Goal: Navigation & Orientation: Find specific page/section

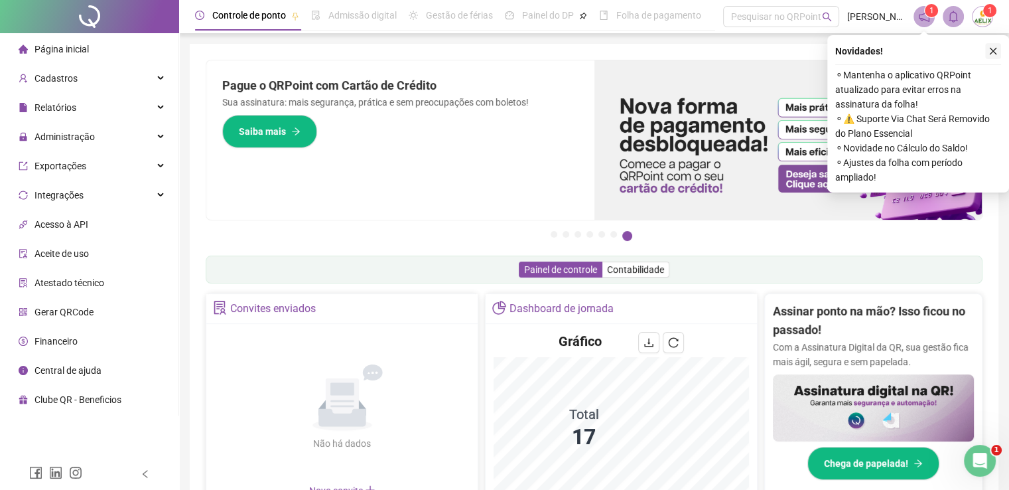
click at [994, 50] on icon "close" at bounding box center [993, 51] width 7 height 7
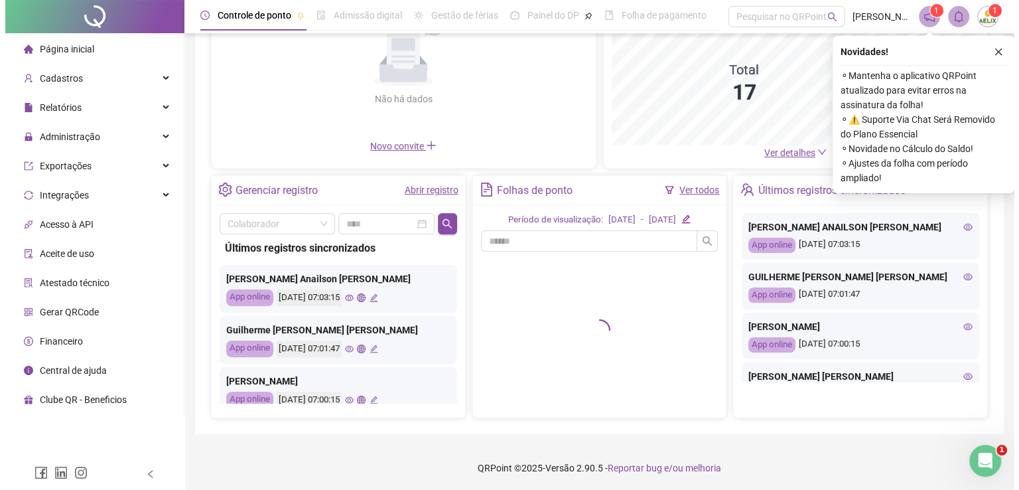
scroll to position [66, 0]
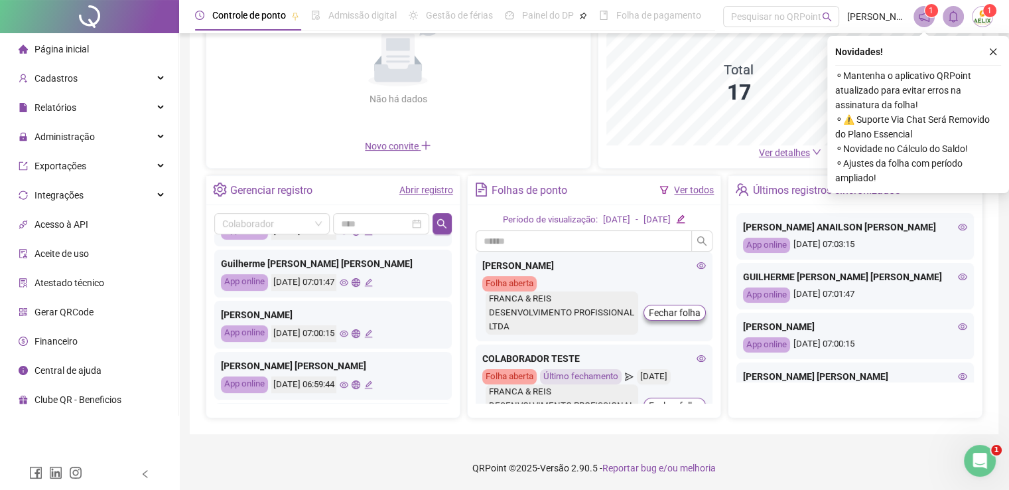
click at [348, 282] on icon "eye" at bounding box center [344, 282] width 9 height 9
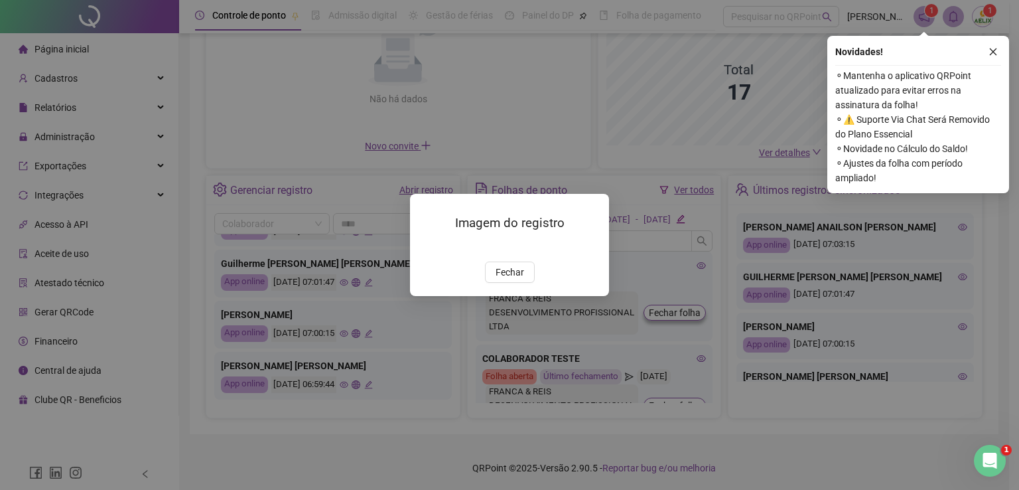
click at [426, 247] on img at bounding box center [426, 247] width 0 height 0
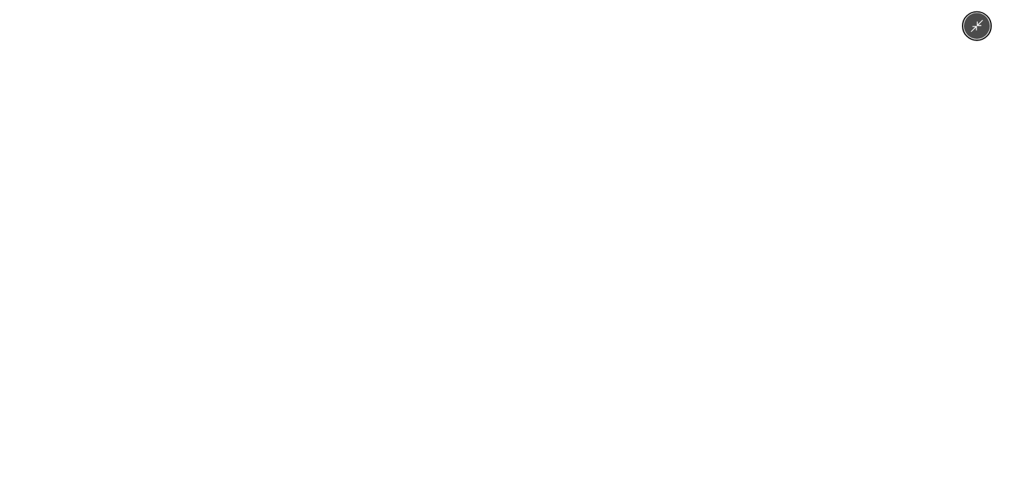
scroll to position [345, 0]
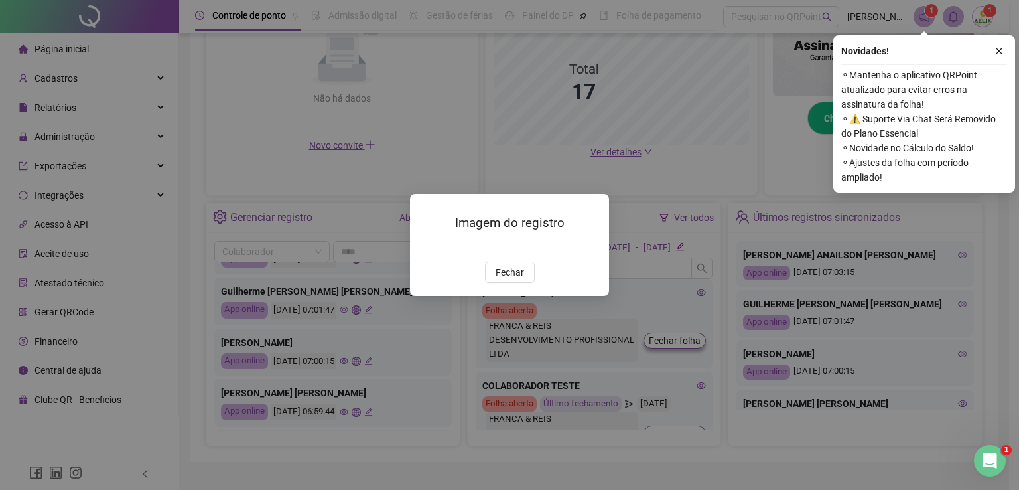
click at [426, 247] on img at bounding box center [426, 247] width 0 height 0
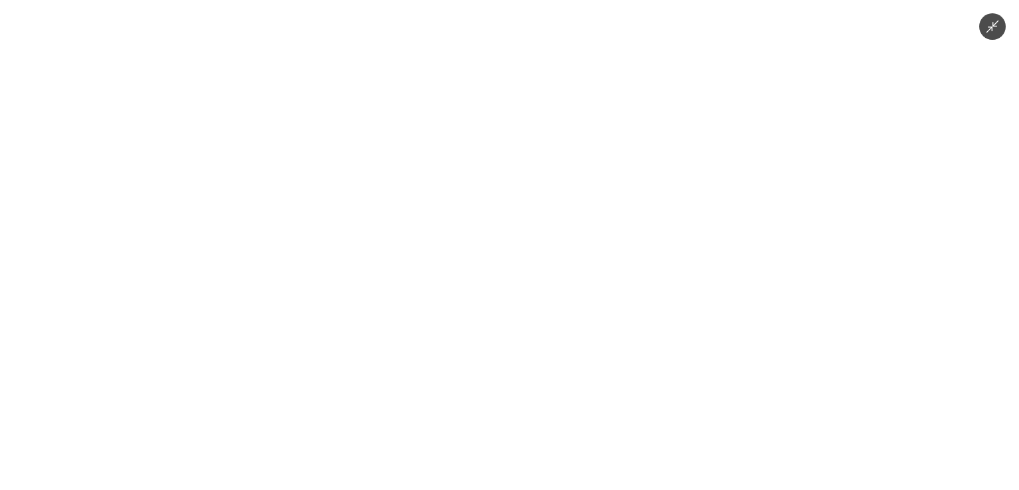
click at [125, 446] on div at bounding box center [509, 245] width 1019 height 490
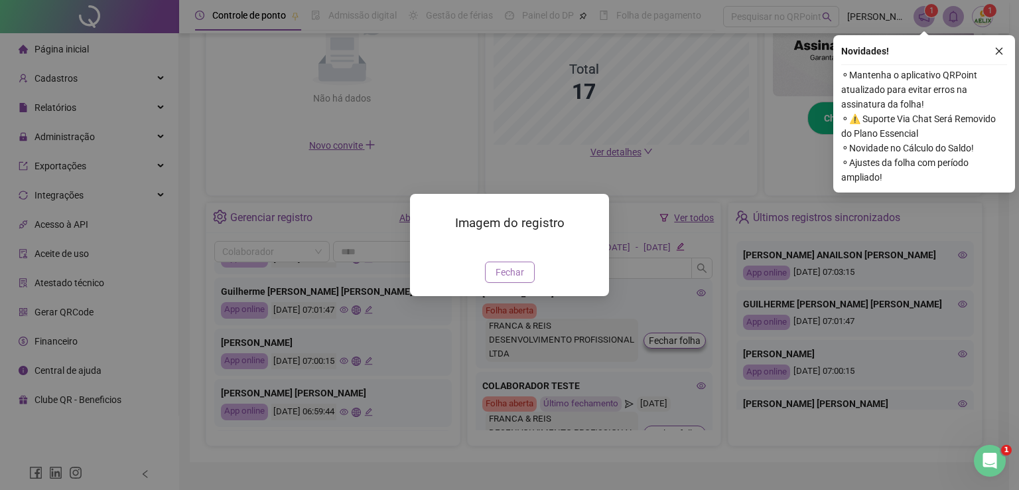
click at [511, 279] on span "Fechar" at bounding box center [510, 272] width 29 height 15
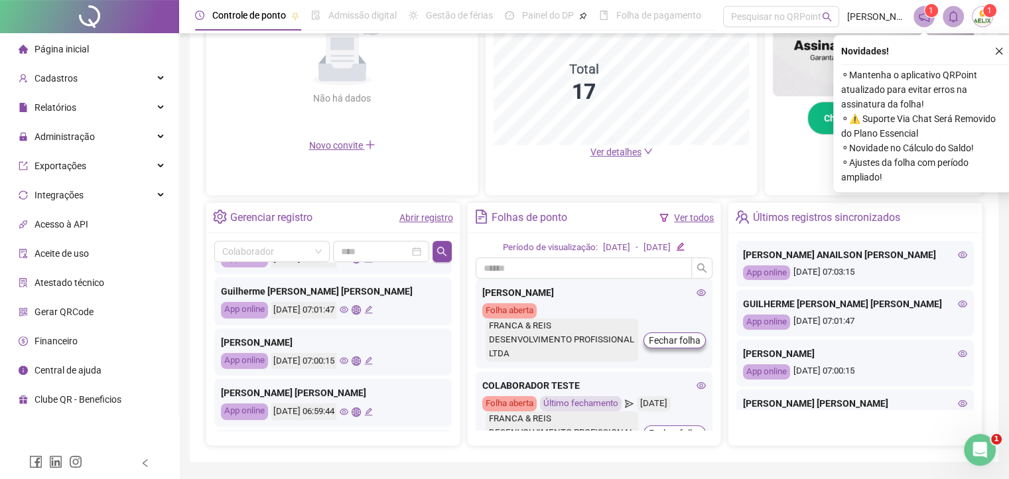
click at [348, 409] on icon "eye" at bounding box center [344, 411] width 9 height 9
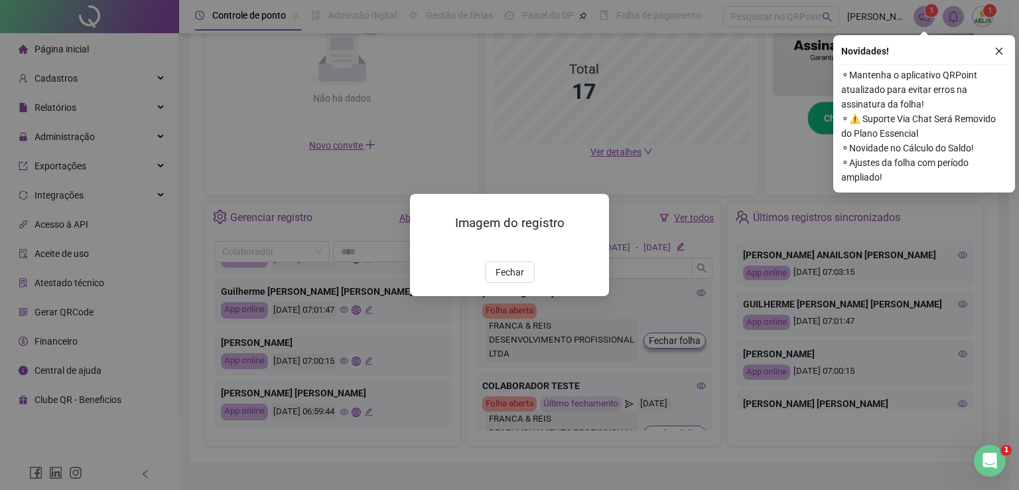
click at [426, 247] on img at bounding box center [426, 247] width 0 height 0
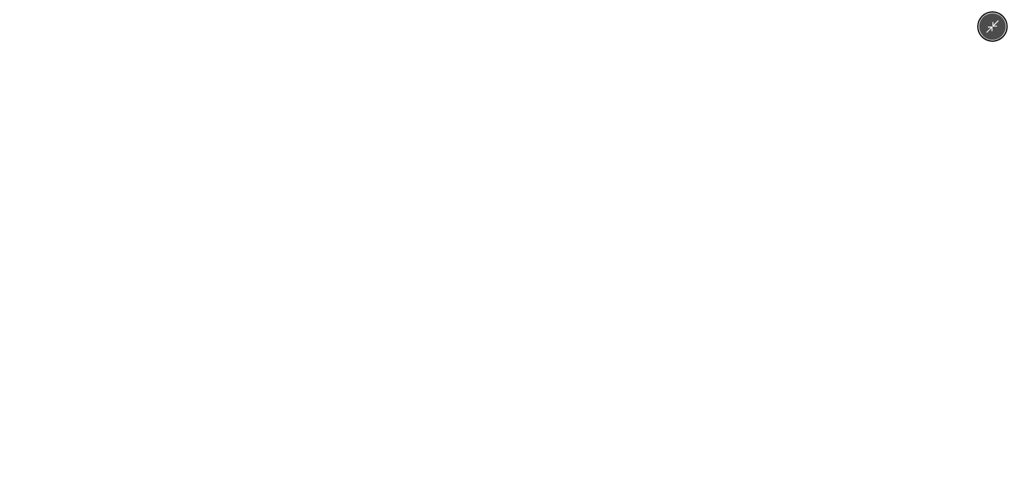
click at [175, 388] on div at bounding box center [509, 245] width 1019 height 490
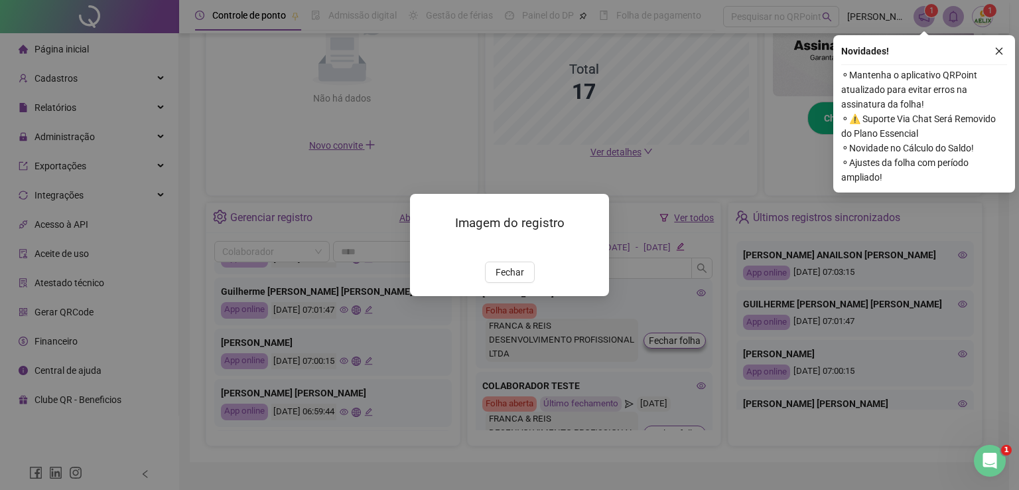
click at [393, 431] on div "Imagem do registro Fechar" at bounding box center [509, 245] width 1019 height 490
click at [515, 279] on span "Fechar" at bounding box center [510, 272] width 29 height 15
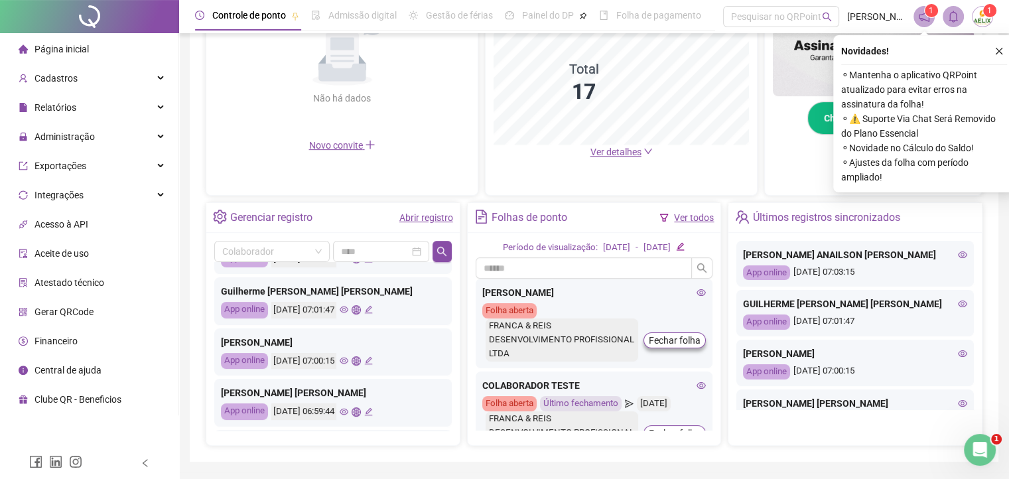
click at [360, 411] on icon "global" at bounding box center [356, 411] width 9 height 9
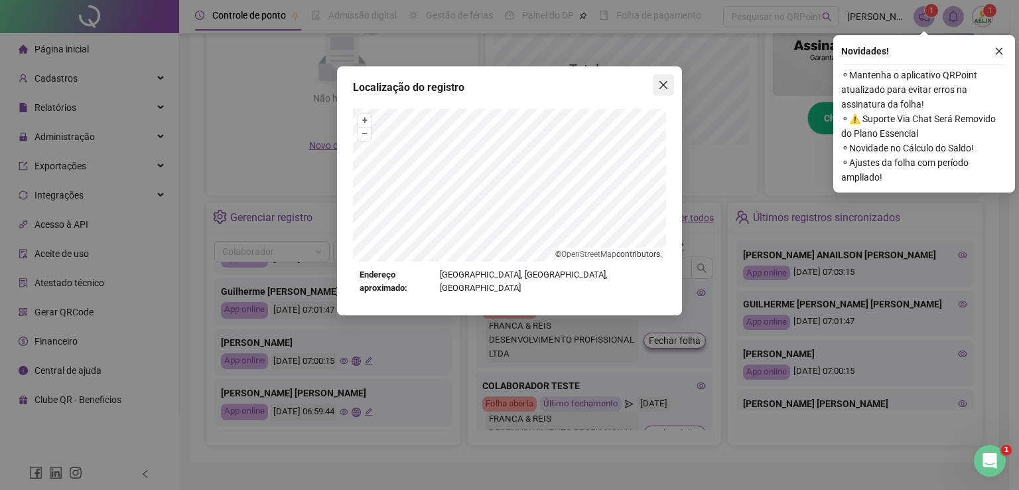
click at [659, 87] on icon "close" at bounding box center [663, 85] width 11 height 11
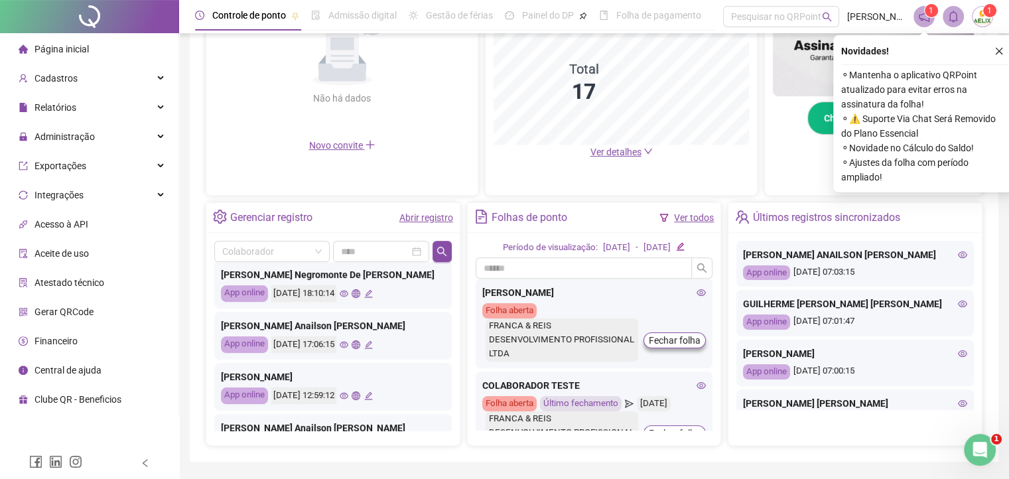
scroll to position [464, 0]
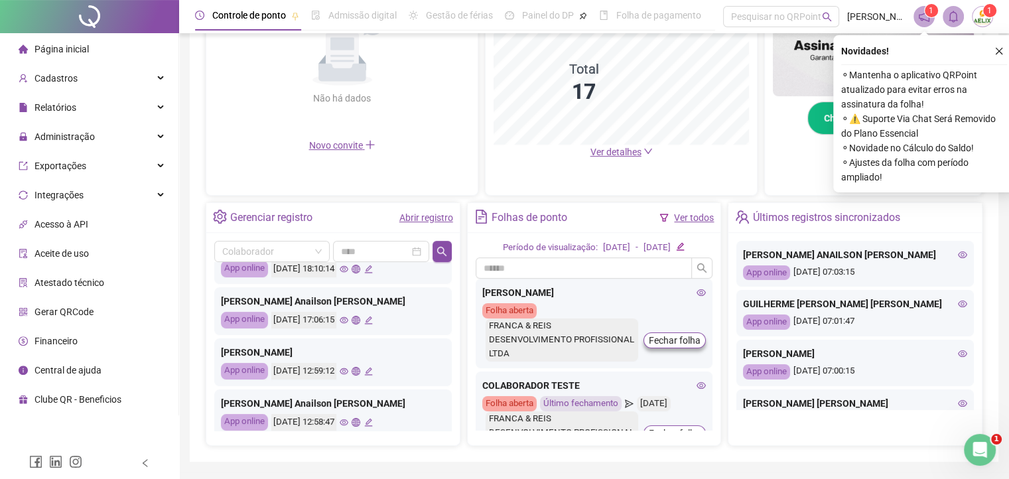
click at [348, 318] on icon "eye" at bounding box center [344, 320] width 9 height 7
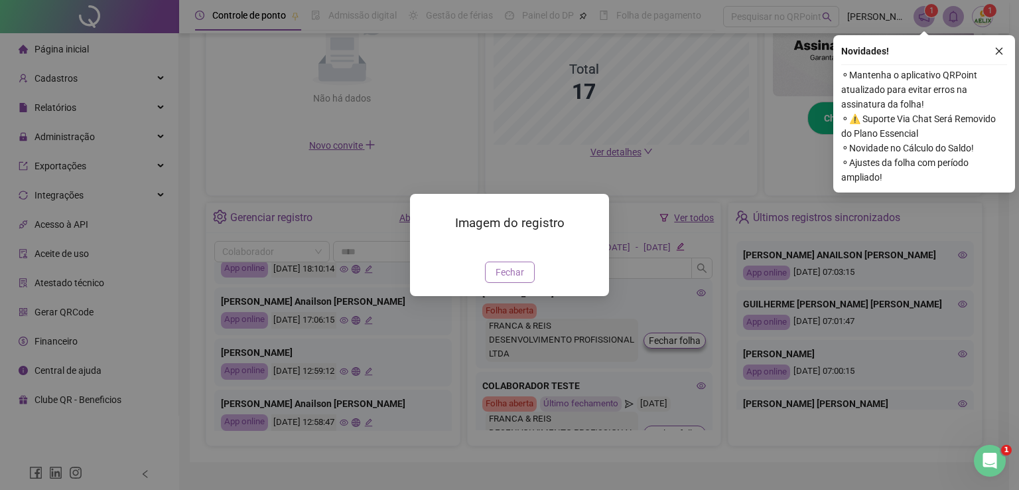
click at [498, 279] on span "Fechar" at bounding box center [510, 272] width 29 height 15
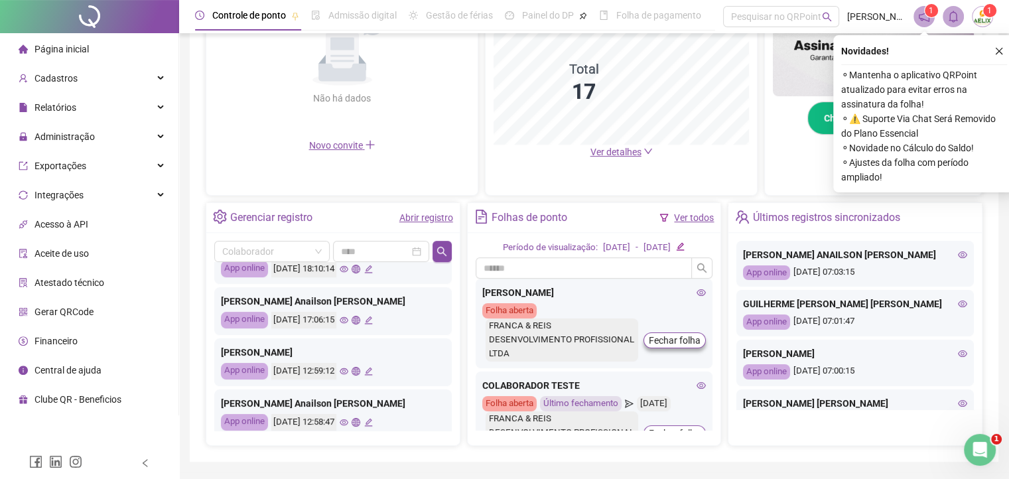
click at [348, 371] on icon "eye" at bounding box center [344, 371] width 9 height 9
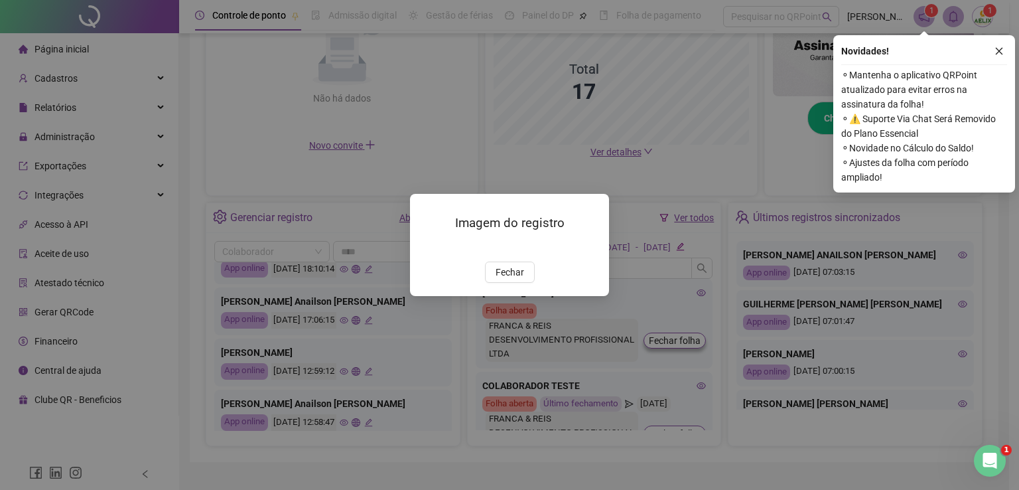
click at [426, 247] on img at bounding box center [426, 247] width 0 height 0
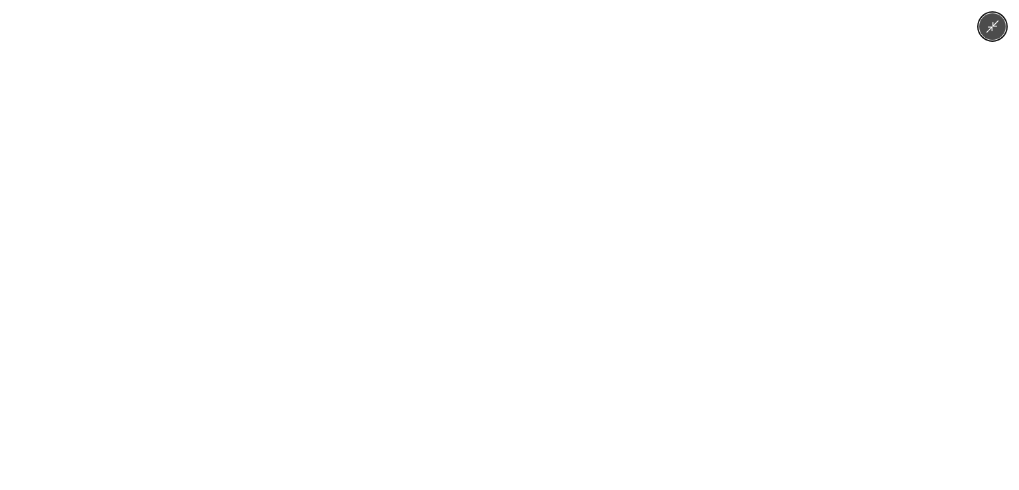
click at [215, 403] on div at bounding box center [509, 245] width 1019 height 490
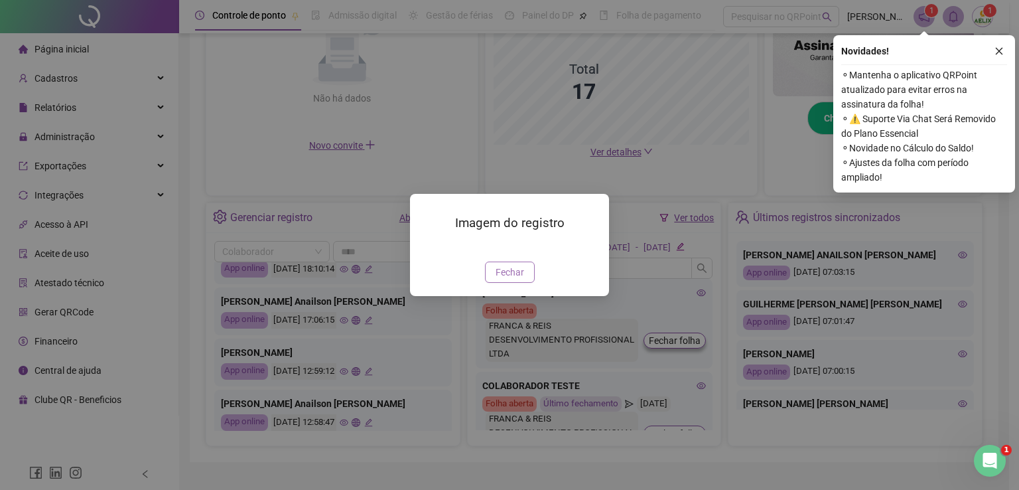
click at [507, 279] on span "Fechar" at bounding box center [510, 272] width 29 height 15
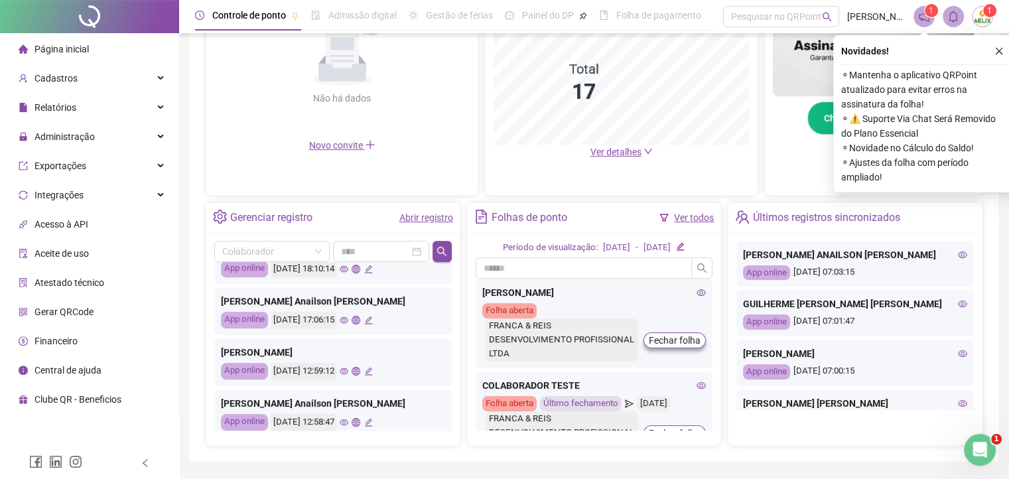
click at [105, 51] on li "Página inicial" at bounding box center [89, 49] width 173 height 27
click at [86, 48] on span "Página inicial" at bounding box center [61, 49] width 54 height 11
